Goal: Task Accomplishment & Management: Use online tool/utility

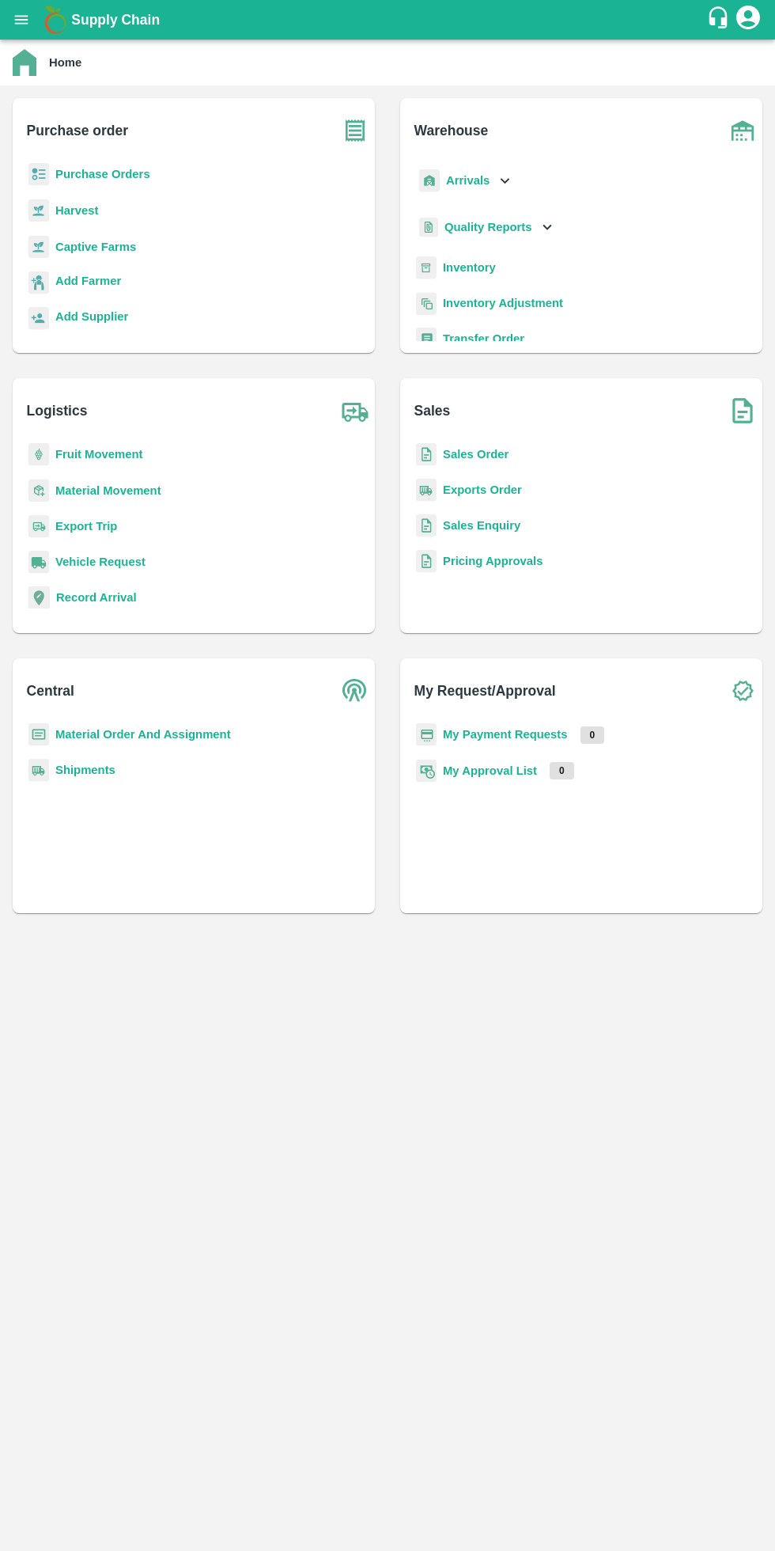
click at [21, 20] on icon "open drawer" at bounding box center [21, 19] width 13 height 9
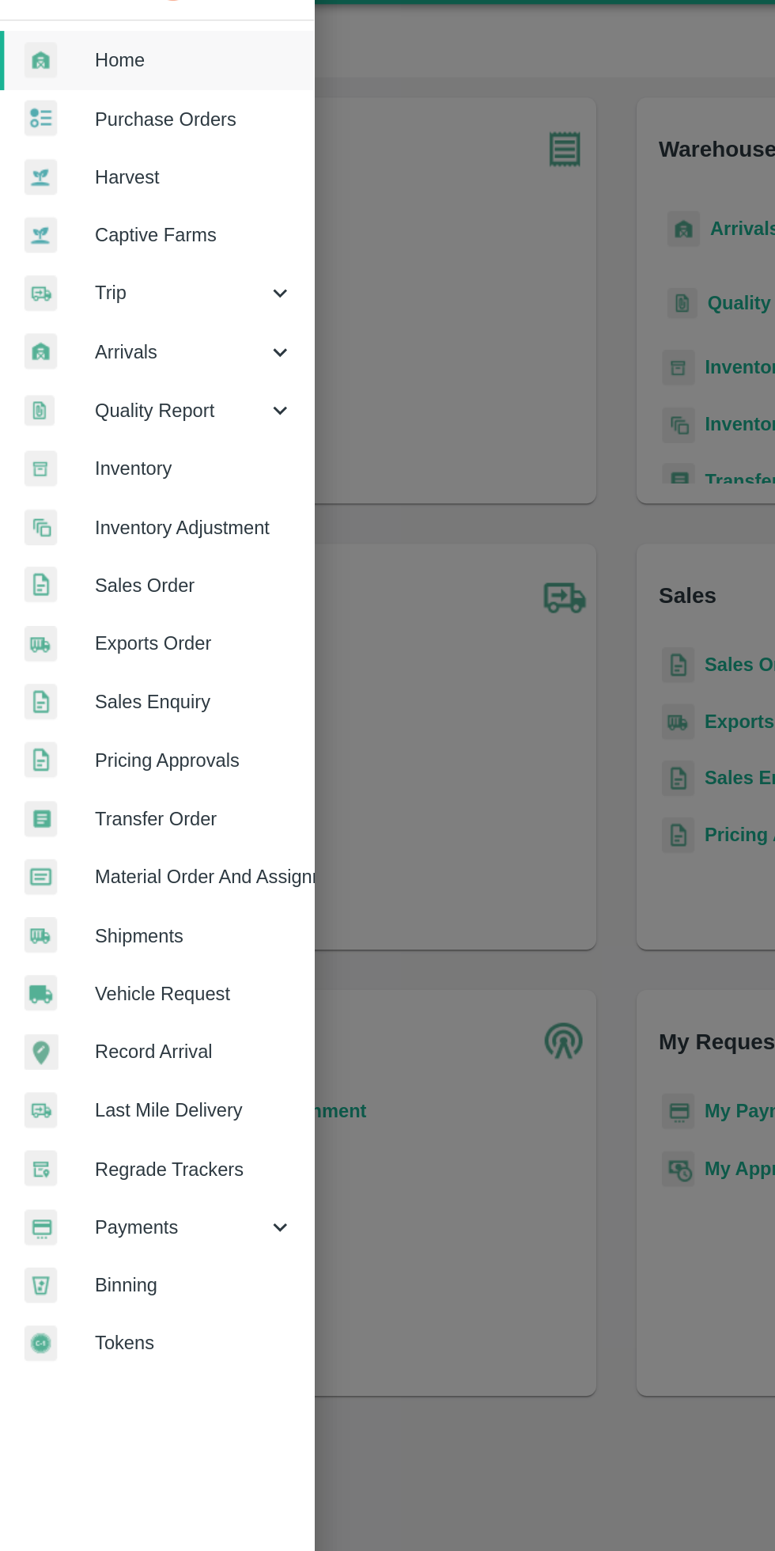
click at [62, 218] on span "Trip" at bounding box center [114, 220] width 108 height 17
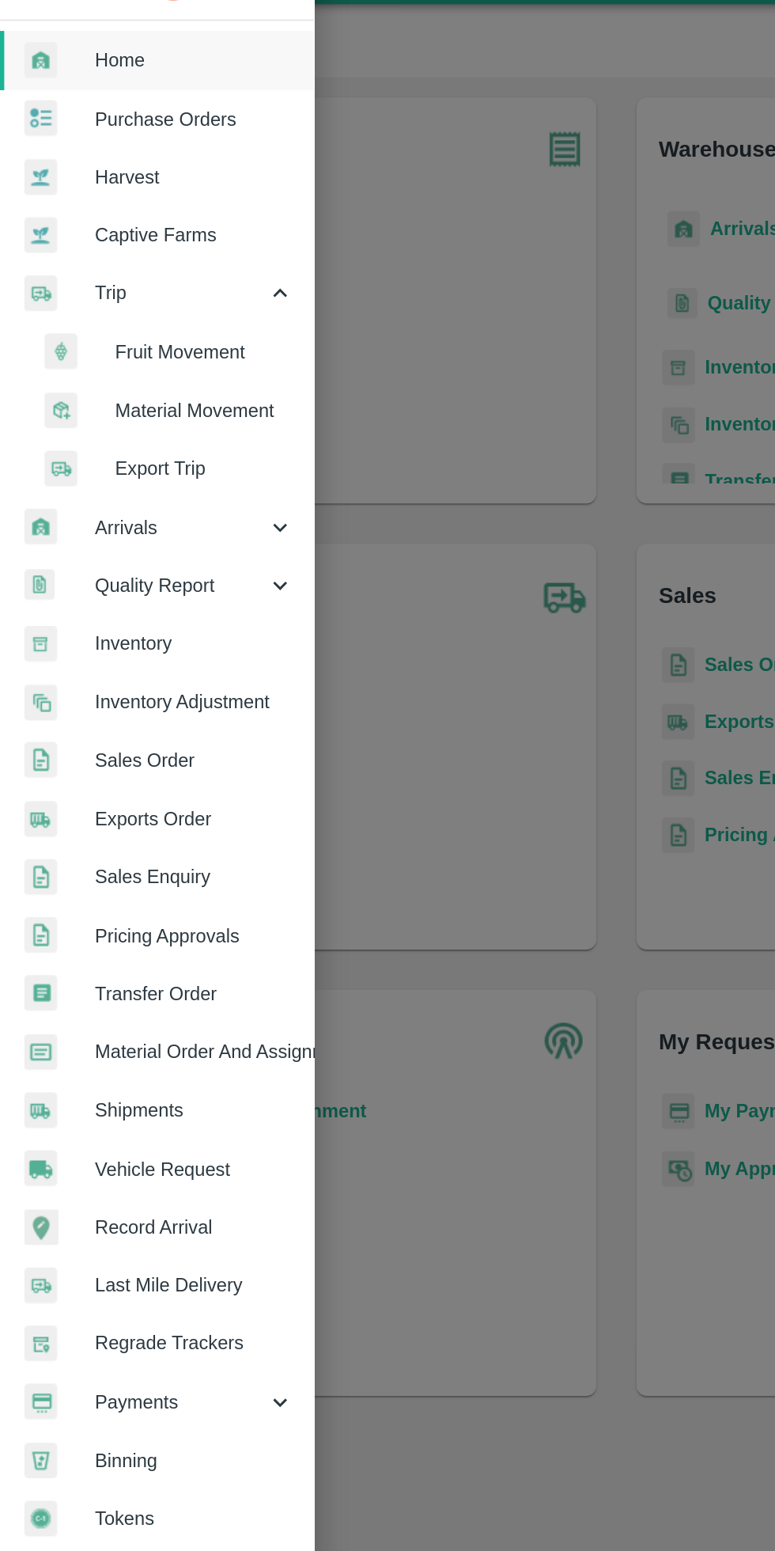
click at [89, 263] on span "Fruit Movement" at bounding box center [129, 257] width 112 height 17
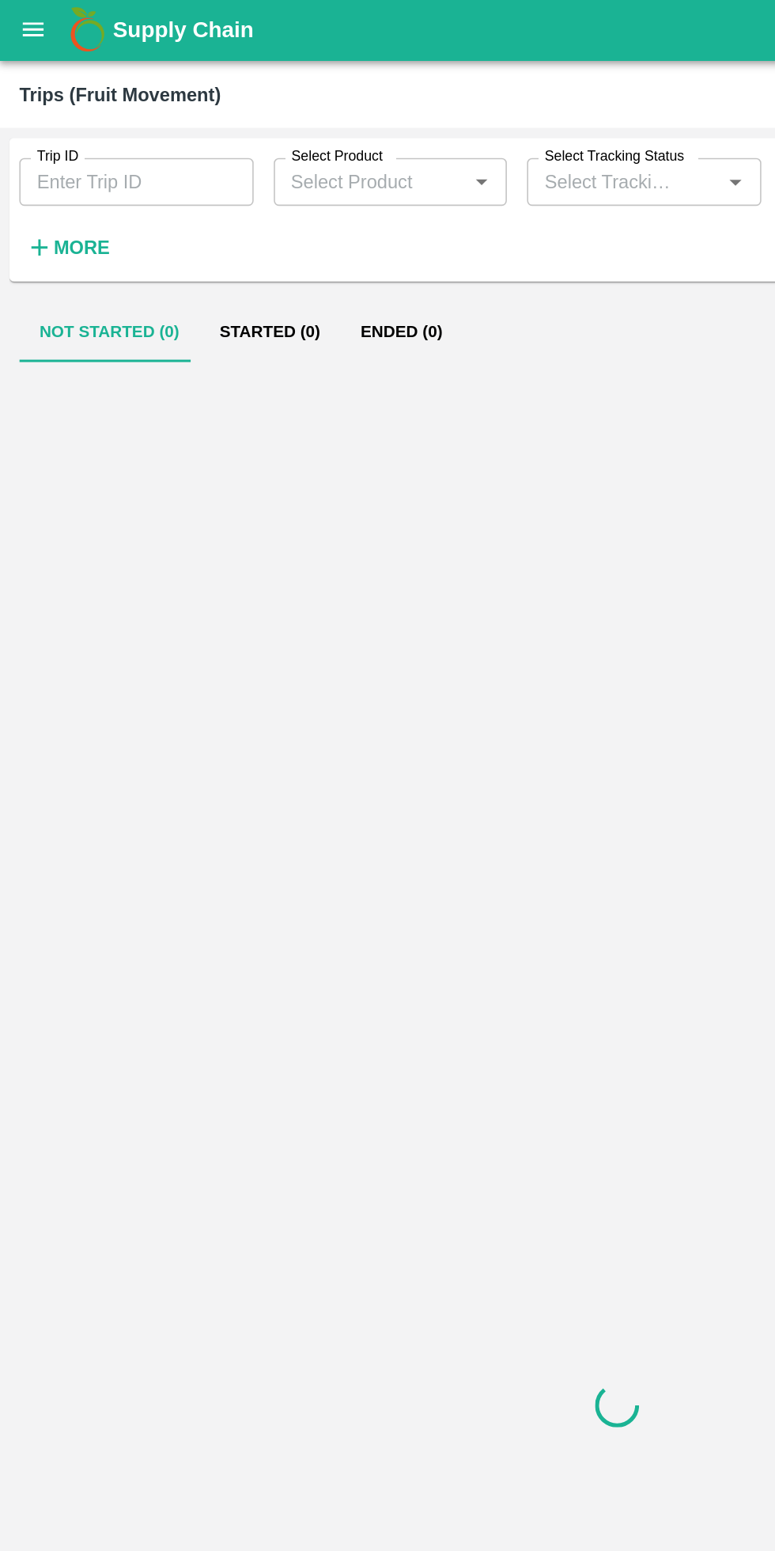
click at [70, 115] on input "Trip ID" at bounding box center [86, 115] width 147 height 30
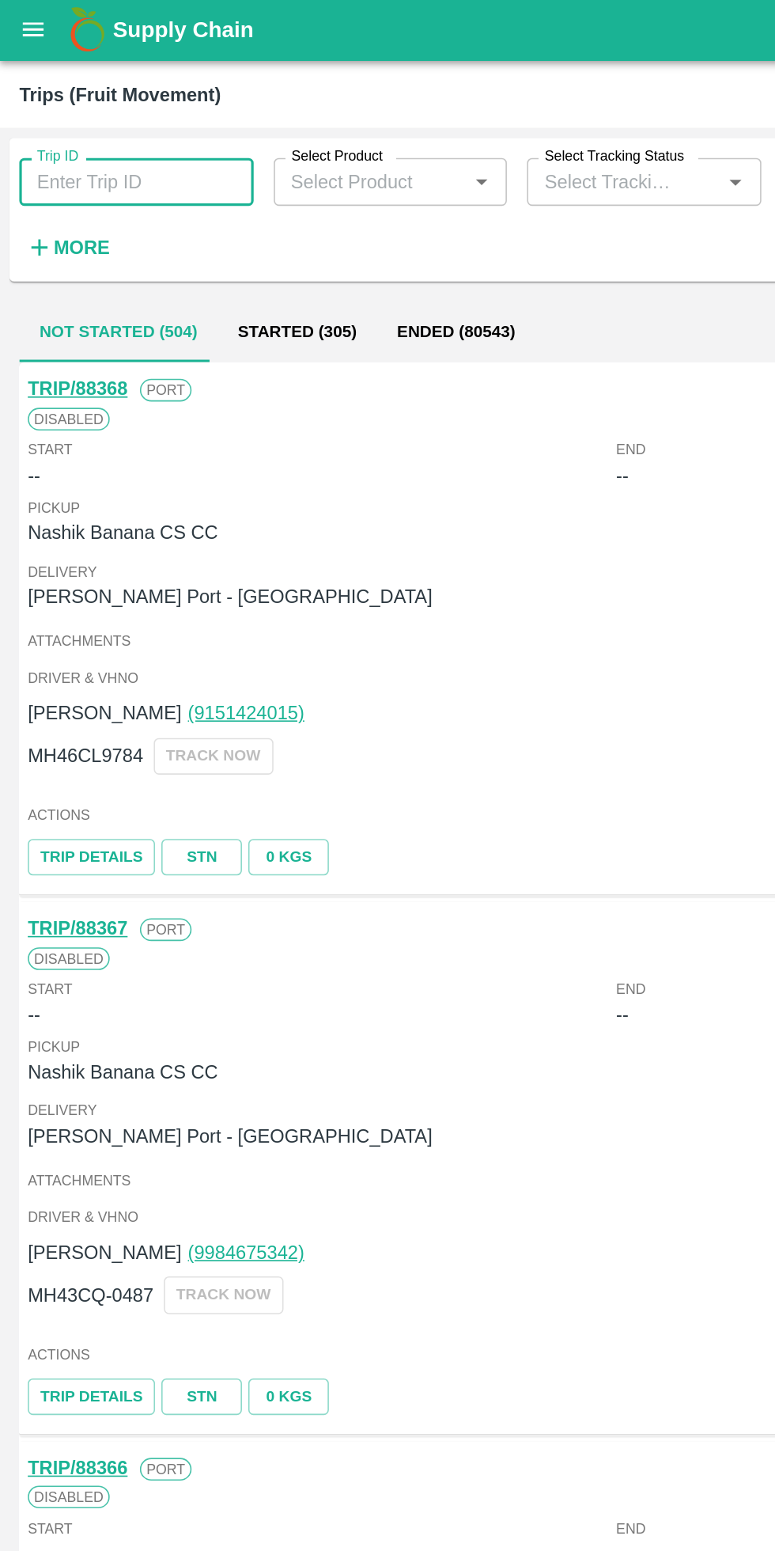
click at [43, 151] on strong "More" at bounding box center [52, 156] width 36 height 13
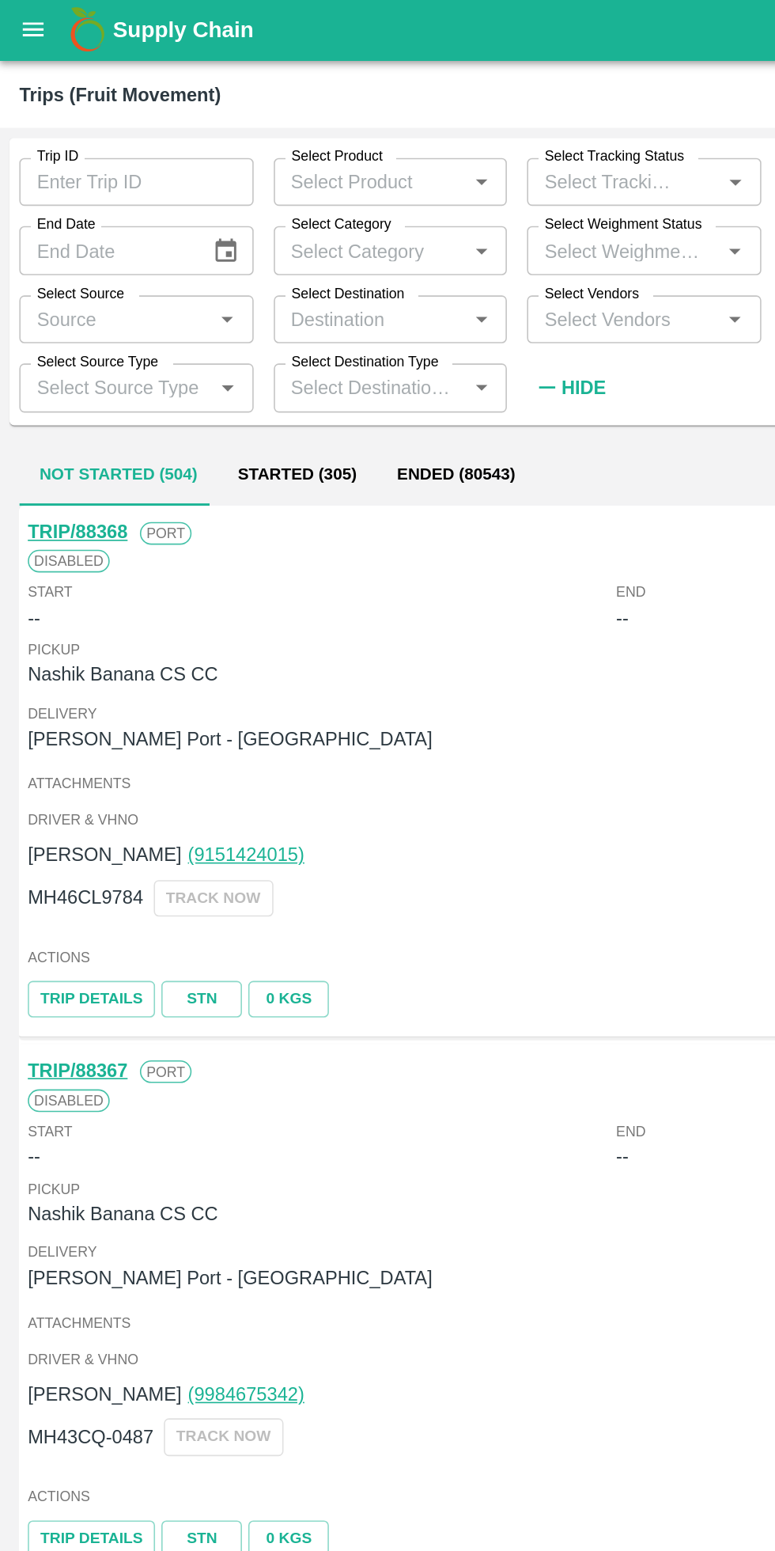
click at [388, 199] on input "Select Vendors" at bounding box center [392, 201] width 112 height 21
type input "bacch"
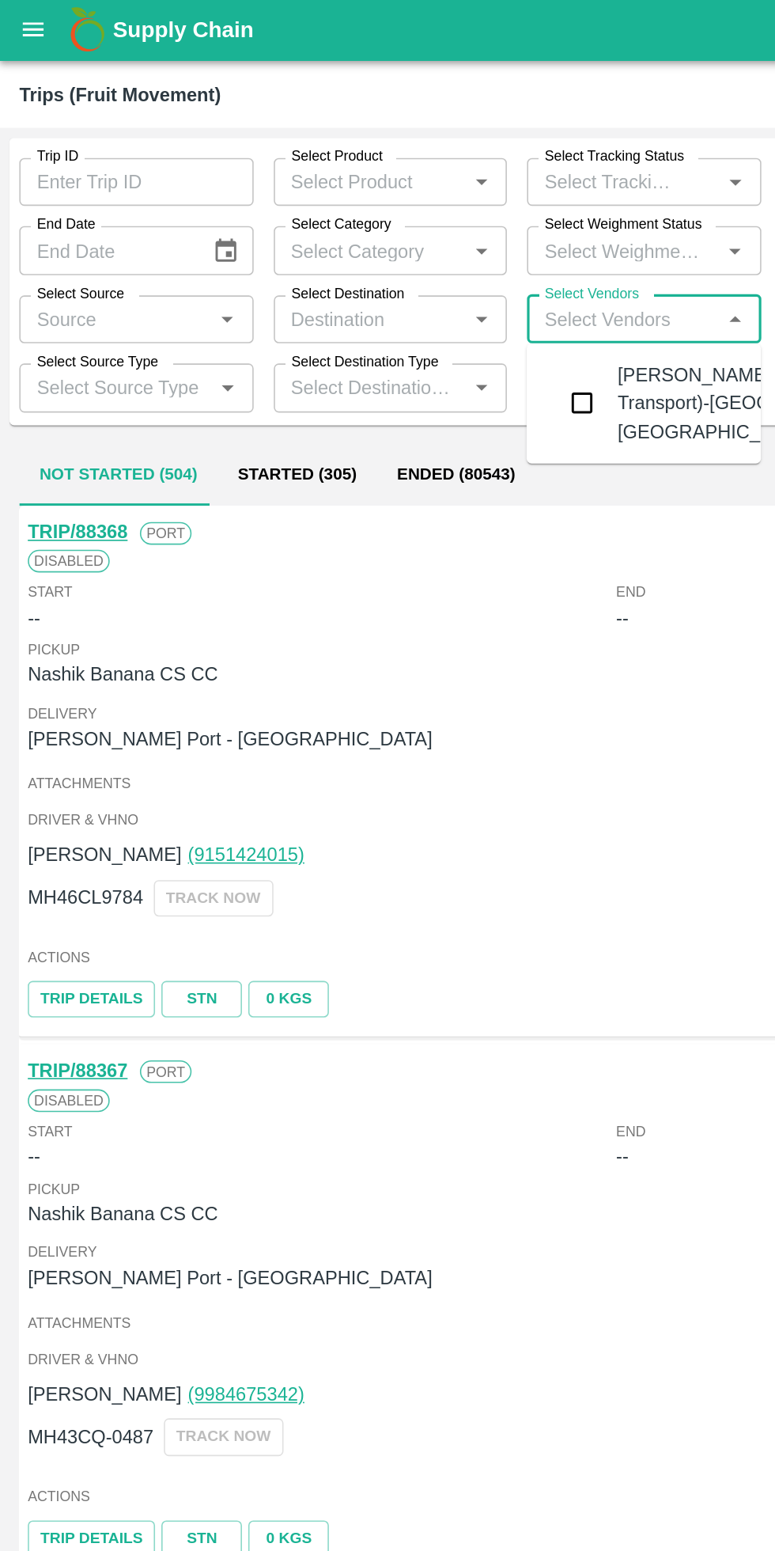
click at [367, 267] on input "checkbox" at bounding box center [366, 255] width 32 height 32
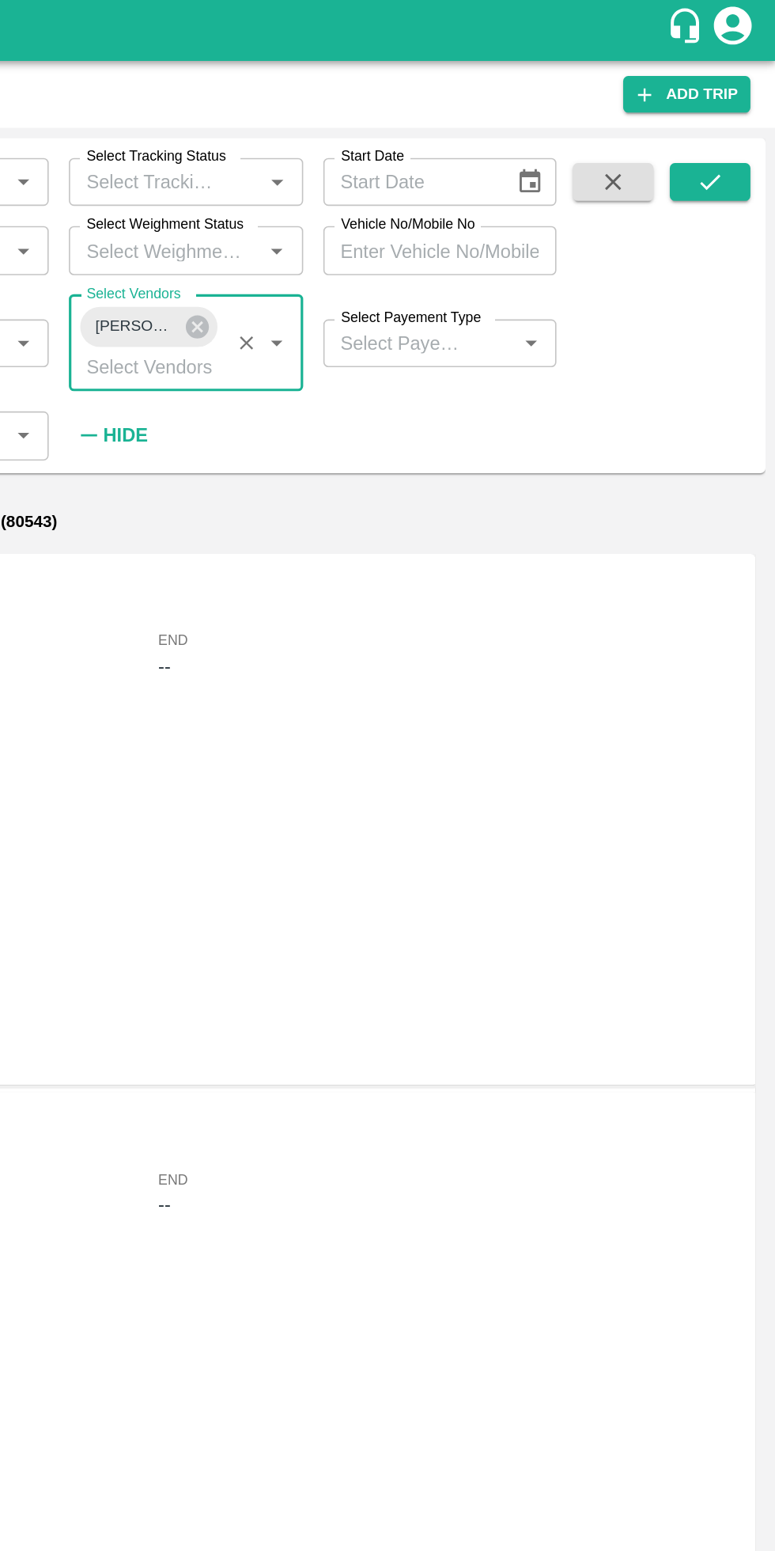
click at [734, 115] on icon "submit" at bounding box center [733, 115] width 17 height 17
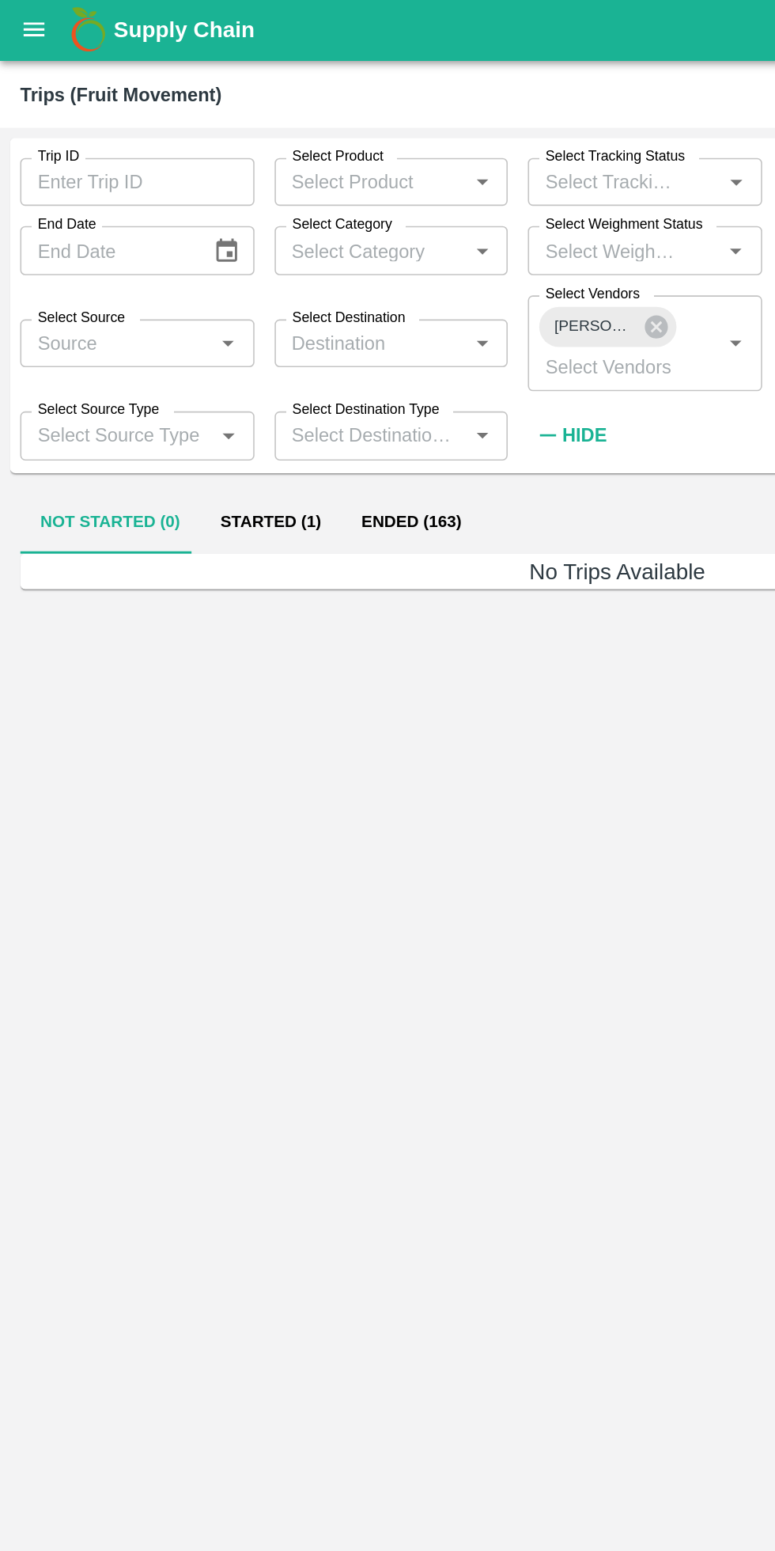
click at [154, 330] on button "Started (1)" at bounding box center [170, 330] width 89 height 38
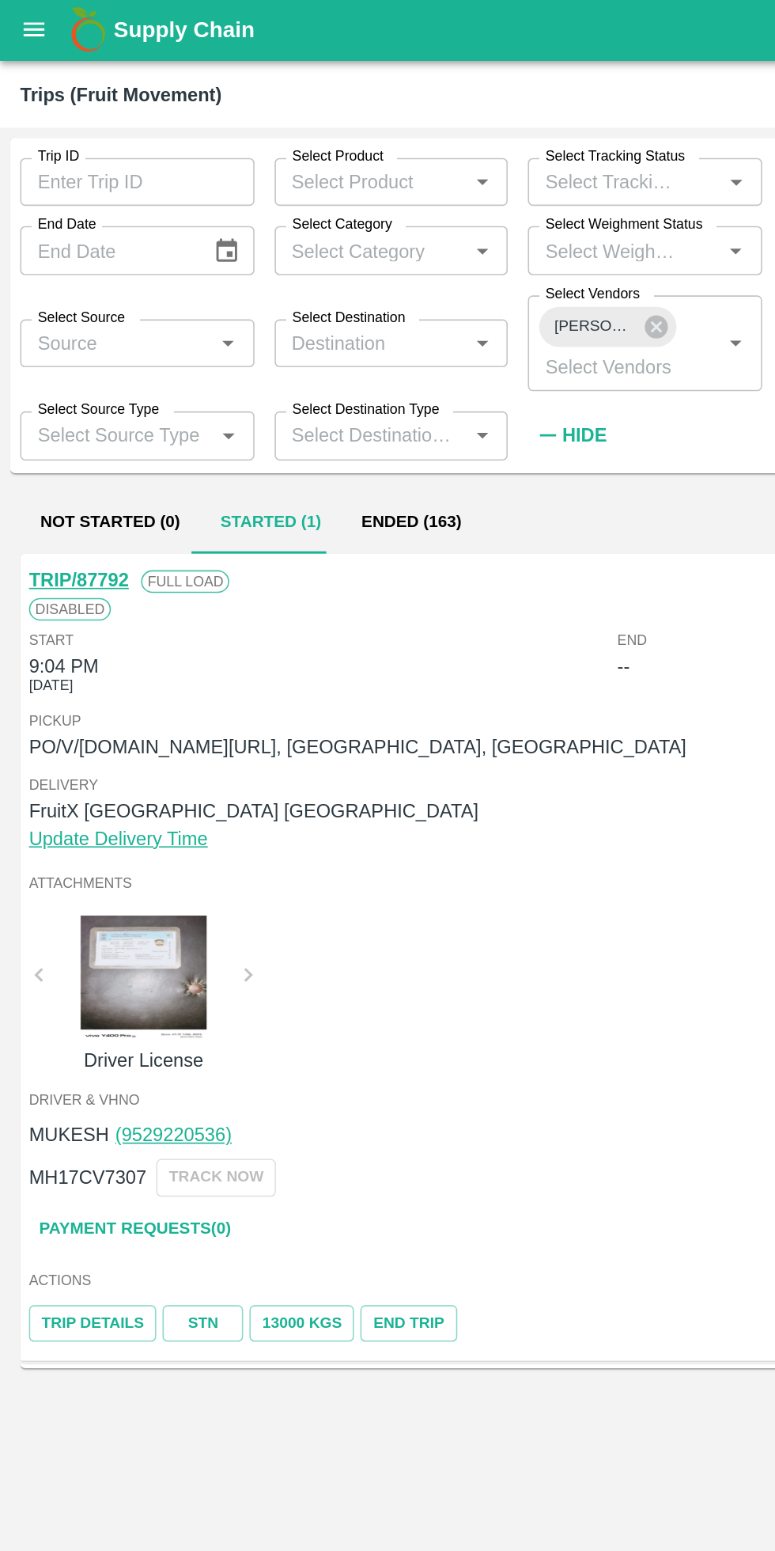
click at [121, 826] on link "STN" at bounding box center [127, 831] width 51 height 23
